Goal: Communication & Community: Answer question/provide support

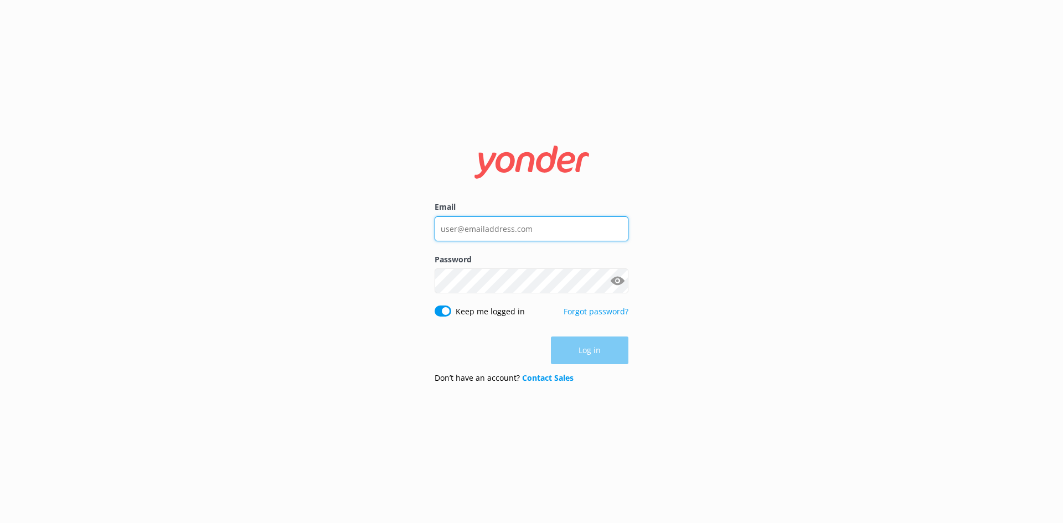
type input "renata@melbcruises.com.au"
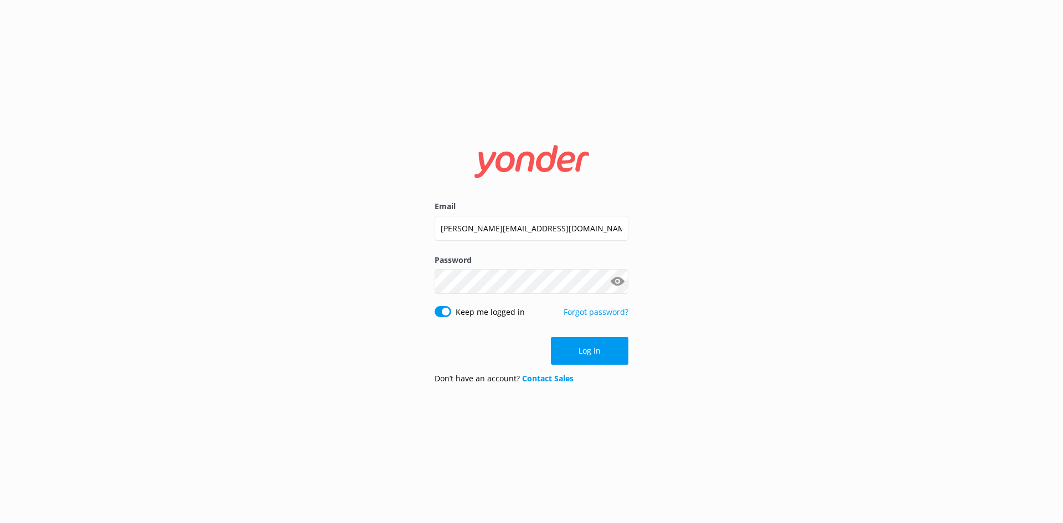
click at [596, 355] on div "Log in" at bounding box center [532, 351] width 194 height 28
click at [596, 355] on button "Log in" at bounding box center [590, 351] width 78 height 28
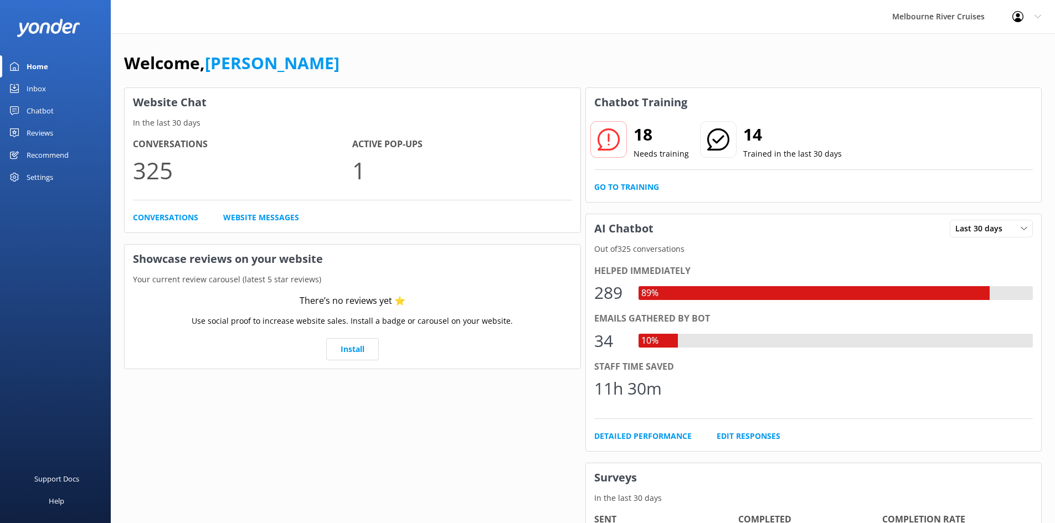
click at [59, 88] on link "Inbox" at bounding box center [55, 89] width 111 height 22
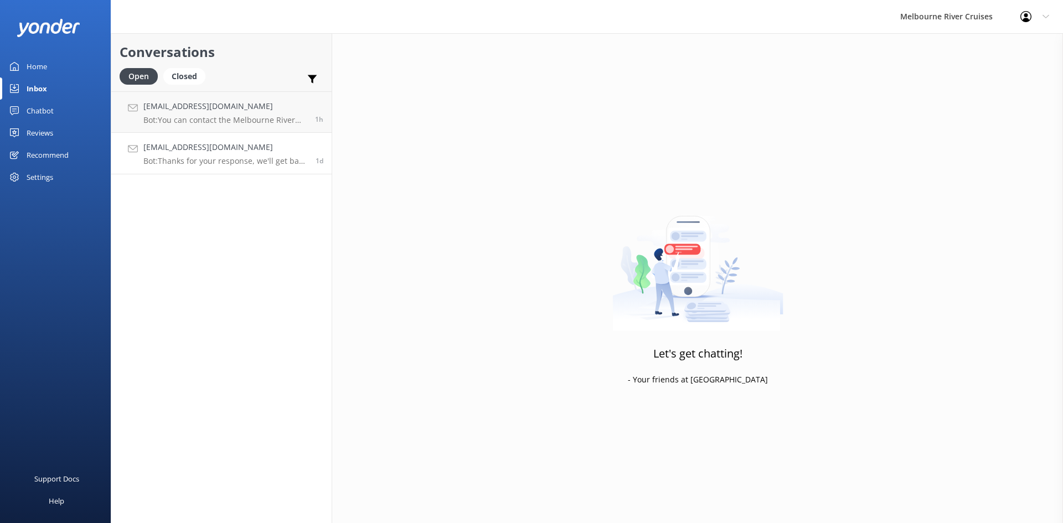
click at [230, 149] on h4 "lesleyj70@gmail.com" at bounding box center [225, 147] width 164 height 12
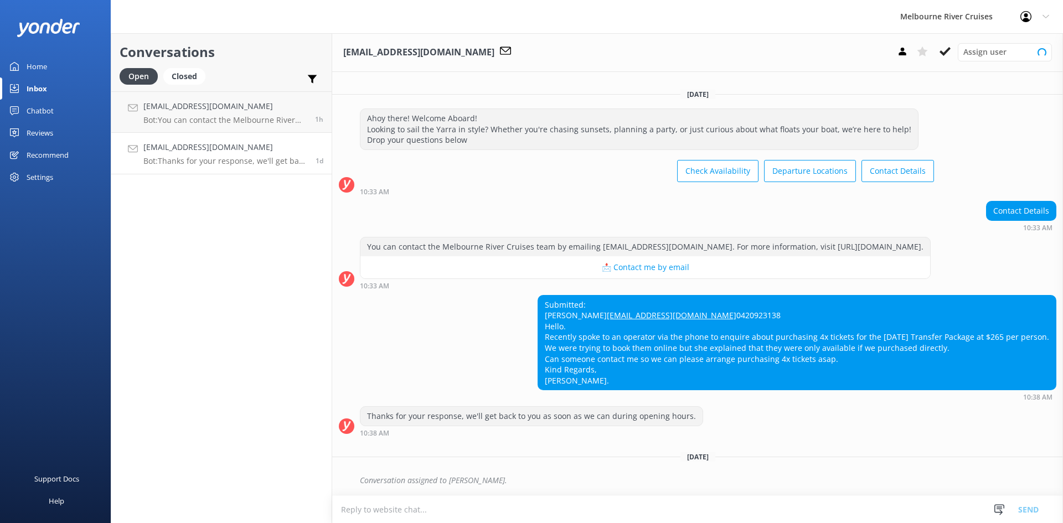
scroll to position [25, 0]
click at [947, 58] on button at bounding box center [940, 51] width 20 height 17
